Goal: Task Accomplishment & Management: Use online tool/utility

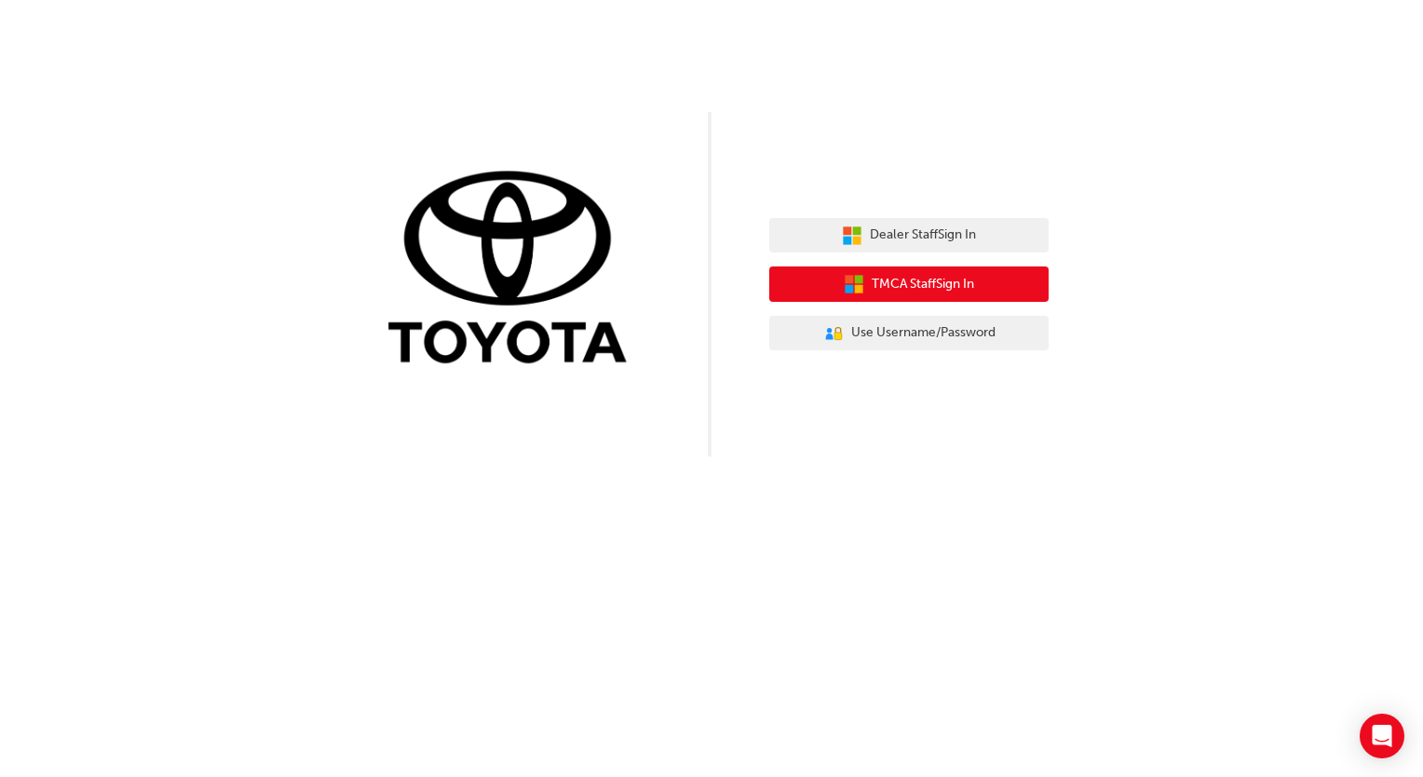
click at [909, 291] on span "TMCA Staff Sign In" at bounding box center [923, 284] width 102 height 21
click at [873, 270] on button "TMCA Staff Sign In" at bounding box center [908, 283] width 279 height 35
